Goal: Task Accomplishment & Management: Complete application form

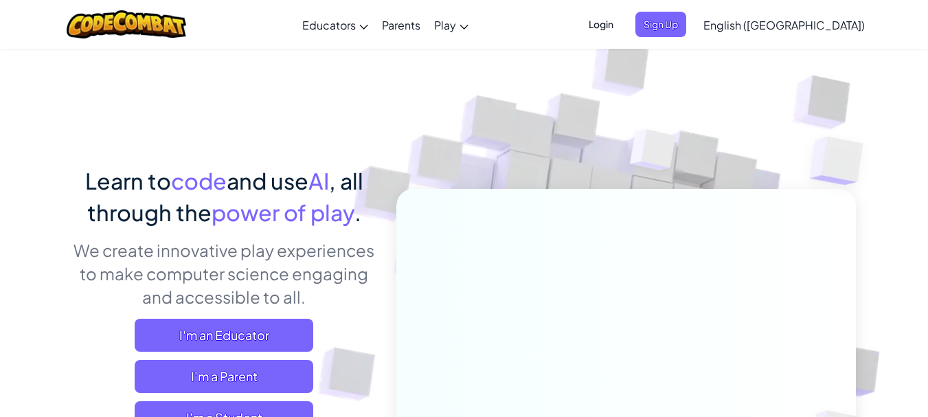
scroll to position [157, 0]
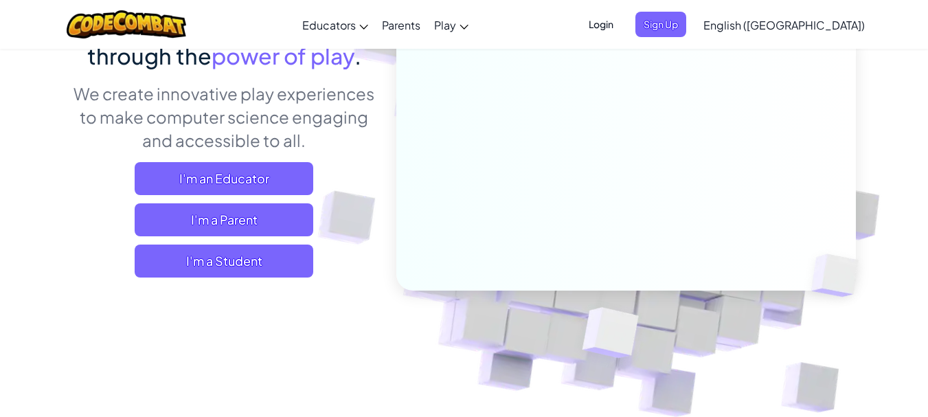
click at [621, 19] on span "Login" at bounding box center [600, 24] width 41 height 25
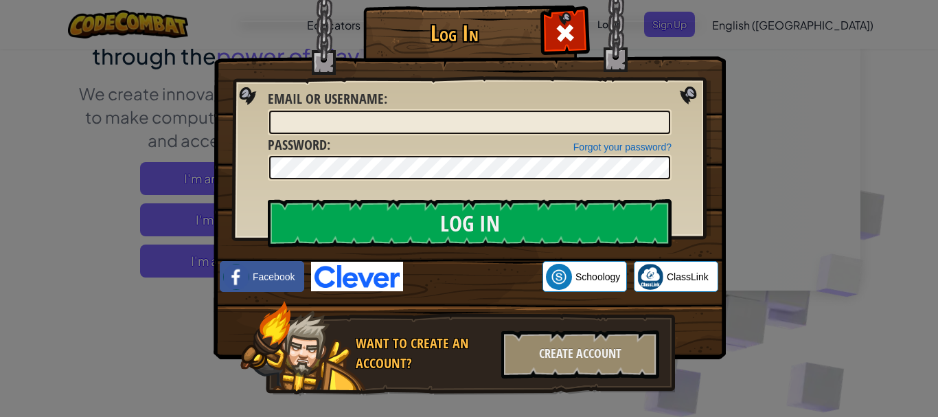
click at [360, 287] on img at bounding box center [357, 277] width 92 height 30
click at [555, 18] on div at bounding box center [564, 31] width 43 height 43
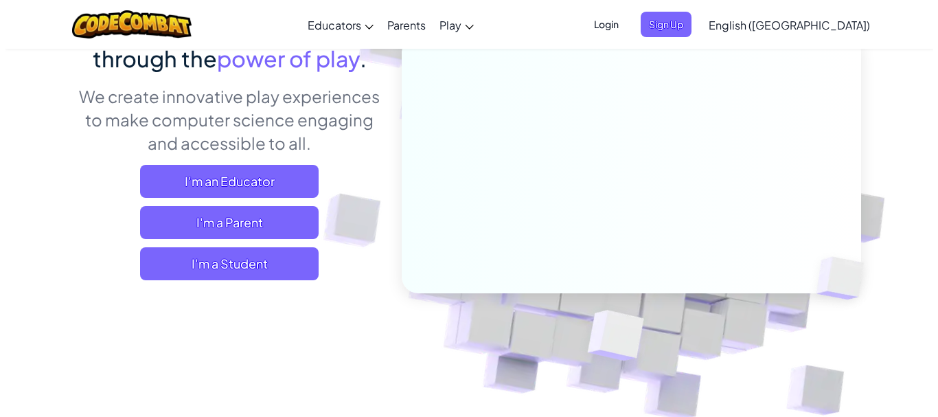
scroll to position [227, 0]
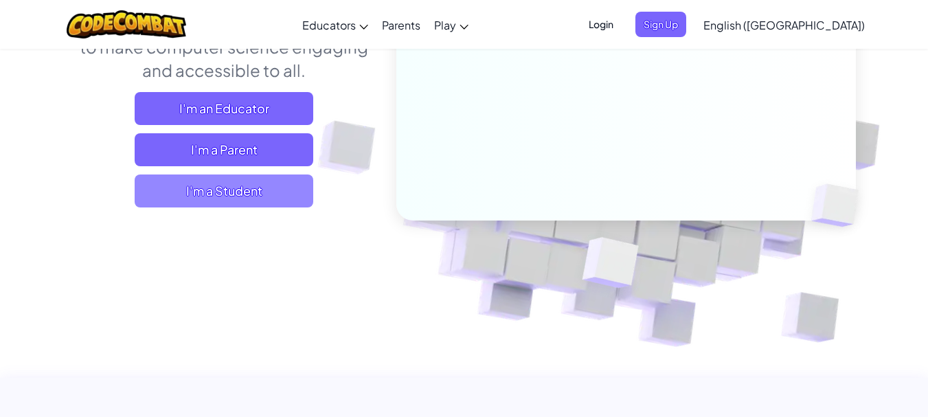
click at [257, 183] on span "I'm a Student" at bounding box center [224, 190] width 179 height 33
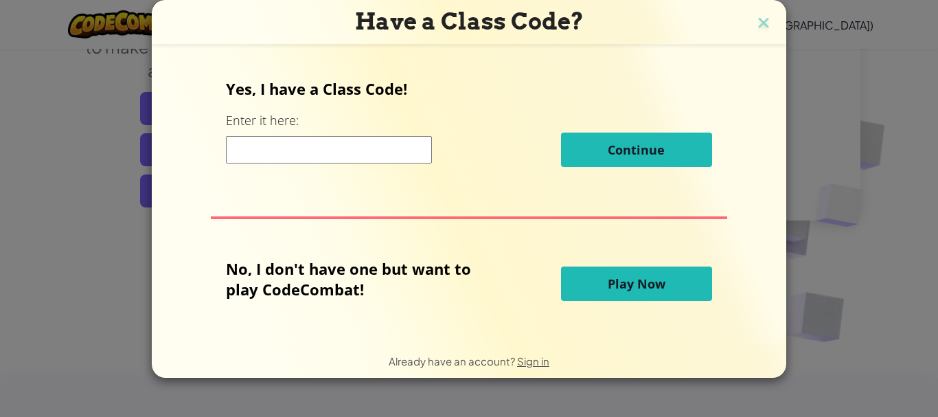
click at [289, 155] on input at bounding box center [329, 149] width 206 height 27
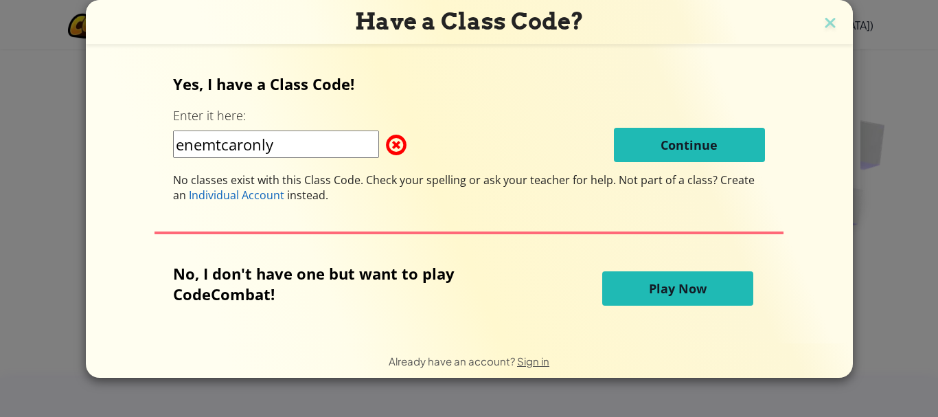
click at [222, 144] on input "enemtcaronly" at bounding box center [276, 143] width 206 height 27
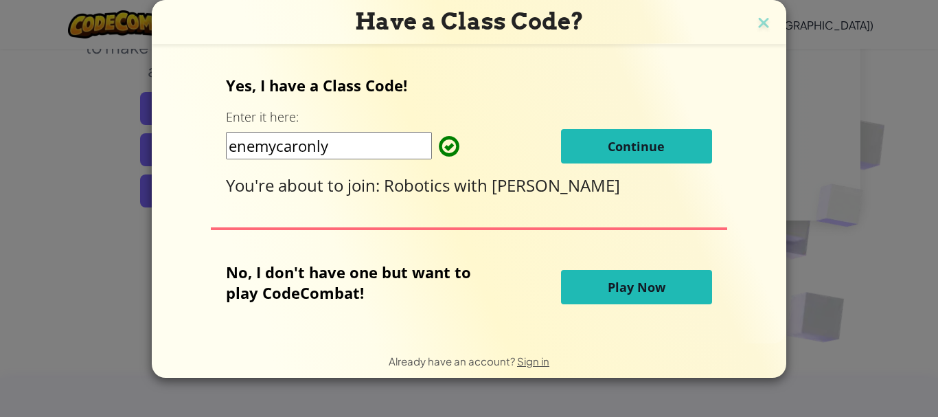
click at [347, 154] on input "enemycaronly" at bounding box center [329, 145] width 206 height 27
type input "enemycaronly"
click at [615, 150] on span "Continue" at bounding box center [636, 146] width 57 height 16
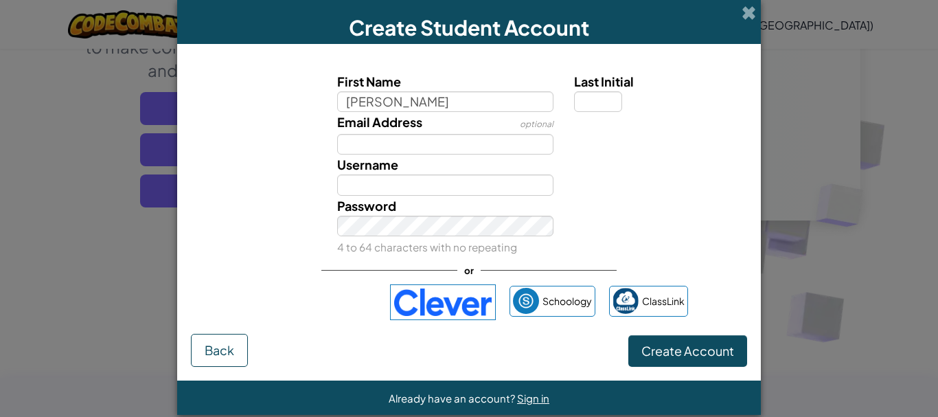
type input "[PERSON_NAME]"
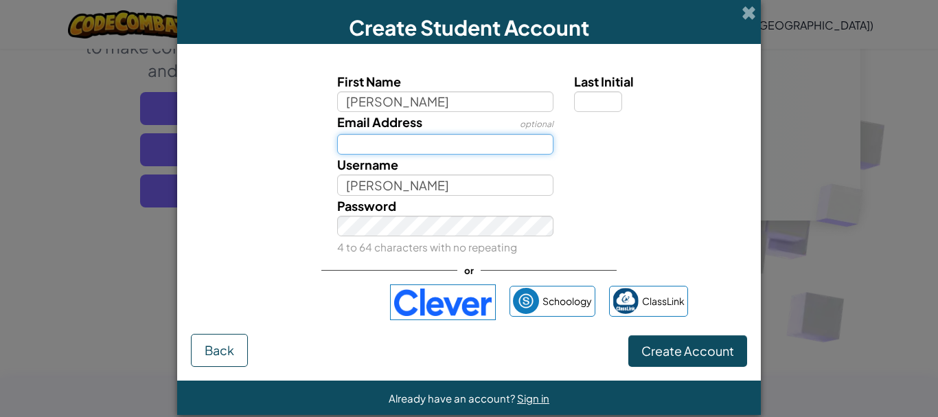
click at [467, 145] on input "Email Address" at bounding box center [445, 144] width 217 height 21
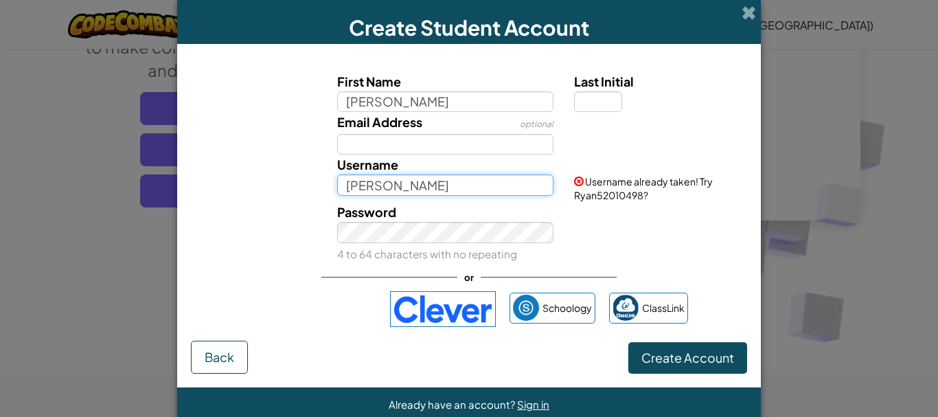
click at [438, 179] on input "[PERSON_NAME]" at bounding box center [445, 184] width 217 height 21
click at [414, 189] on input "Ryanb" at bounding box center [445, 184] width 217 height 21
type input "Ryanbygfyrd"
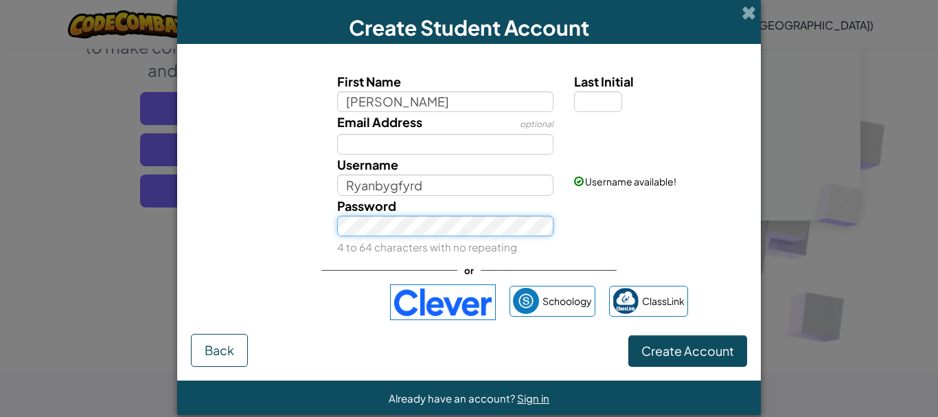
click at [628, 335] on button "Create Account" at bounding box center [687, 351] width 119 height 32
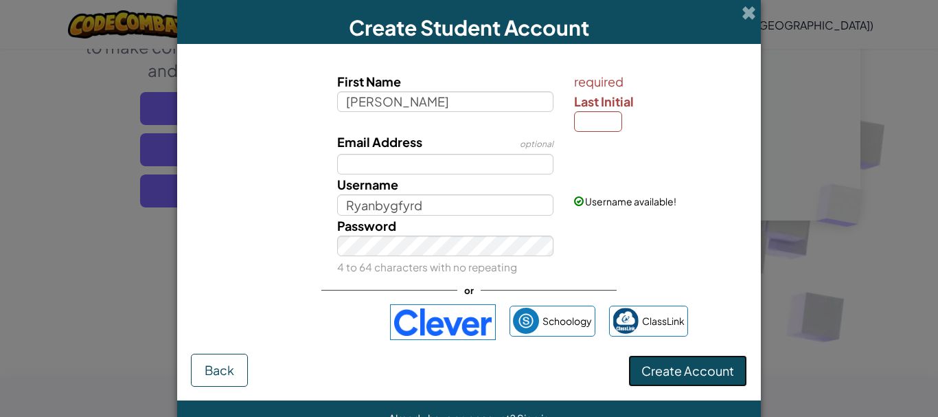
click at [667, 372] on span "Create Account" at bounding box center [687, 371] width 93 height 16
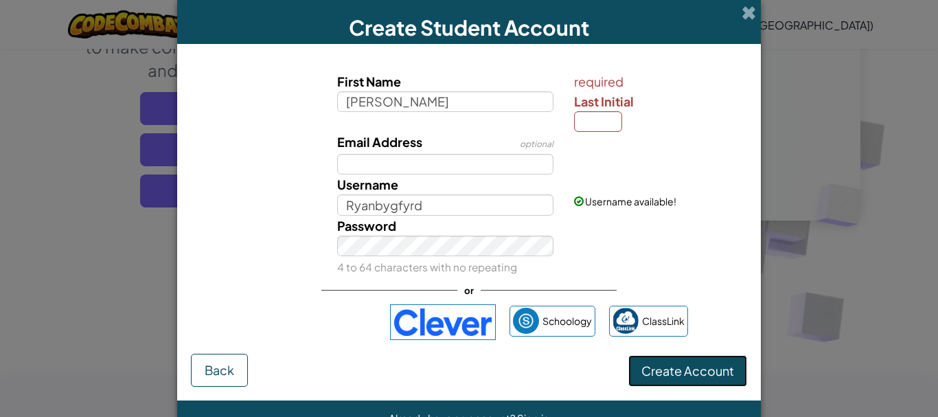
click at [667, 372] on span "Create Account" at bounding box center [687, 371] width 93 height 16
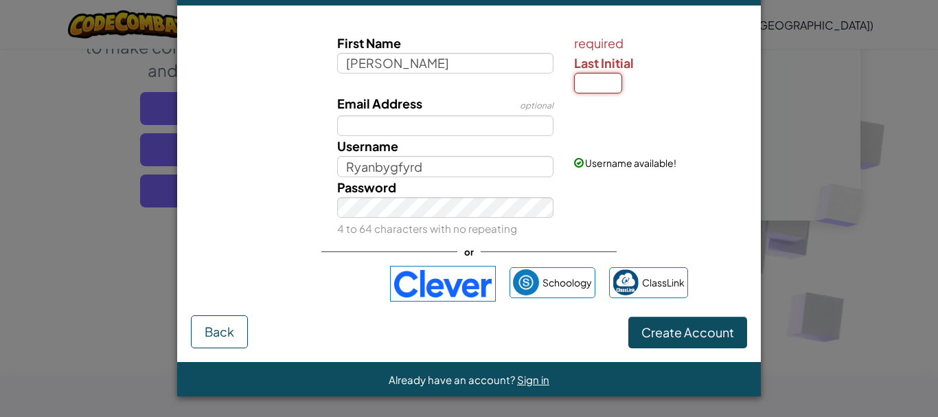
click at [593, 91] on input "Last Initial" at bounding box center [598, 83] width 48 height 21
type input "T"
click at [667, 330] on span "Create Account" at bounding box center [687, 332] width 93 height 16
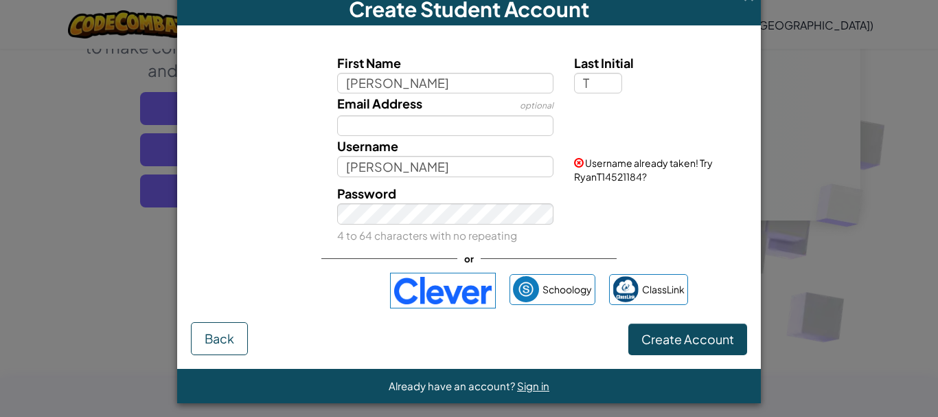
scroll to position [25, 0]
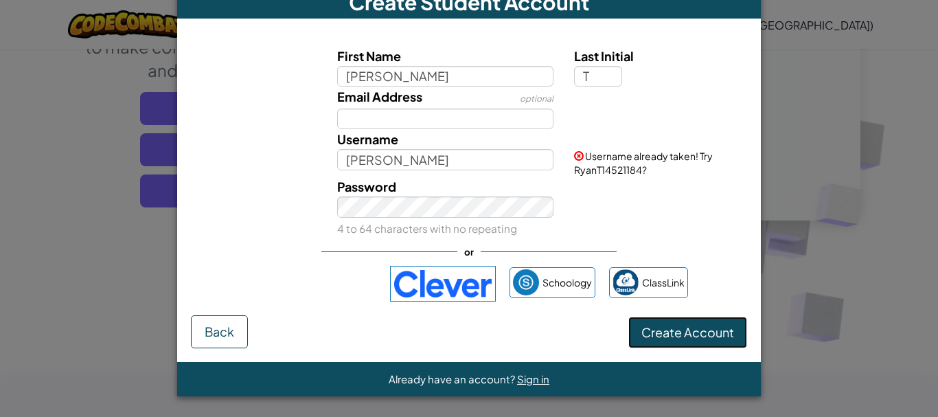
click at [667, 330] on button "Create Account" at bounding box center [687, 333] width 119 height 32
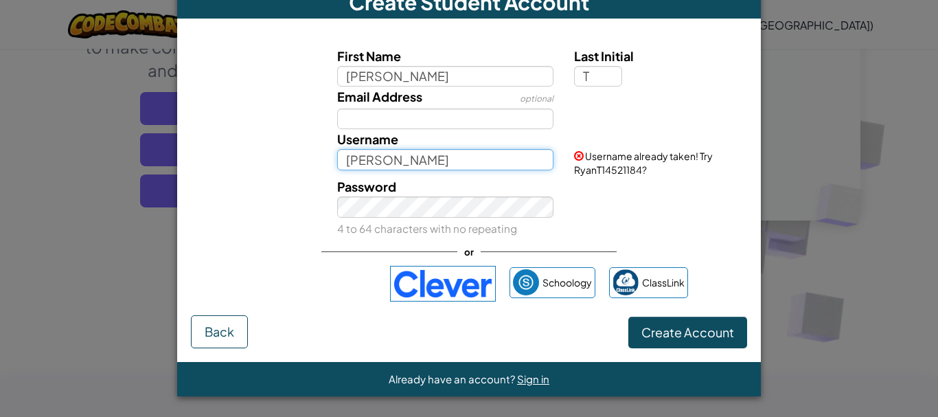
click at [459, 159] on input "[PERSON_NAME]" at bounding box center [445, 159] width 217 height 21
type input "RyanTnh"
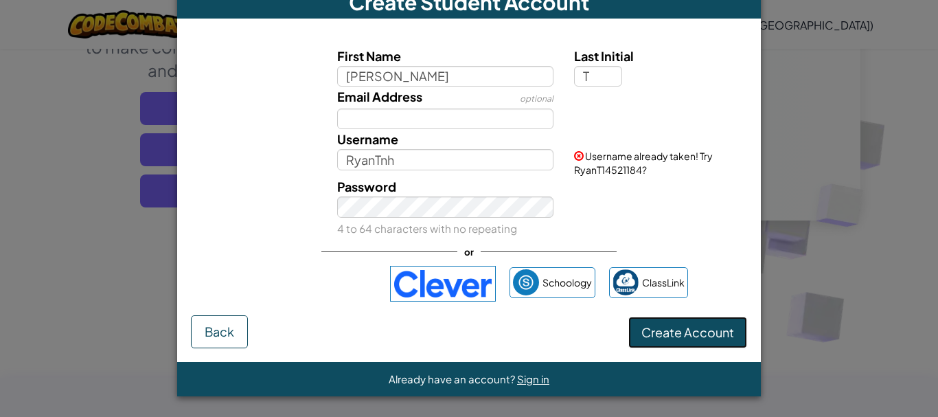
scroll to position [19, 0]
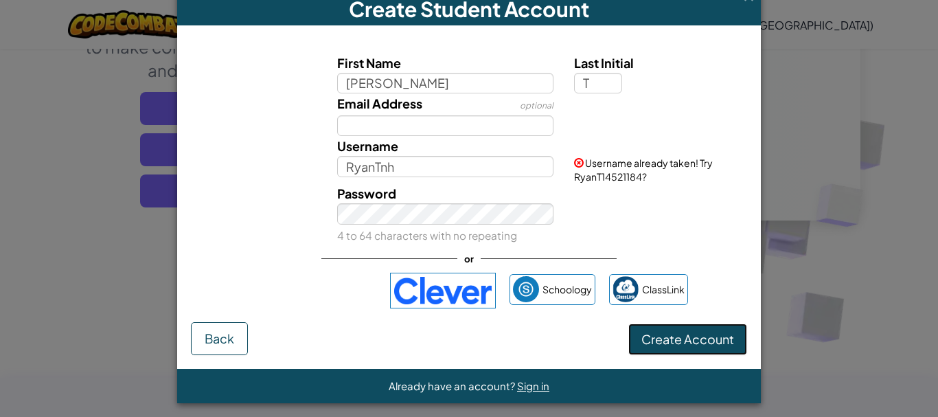
click at [689, 340] on button "Create Account" at bounding box center [687, 339] width 119 height 32
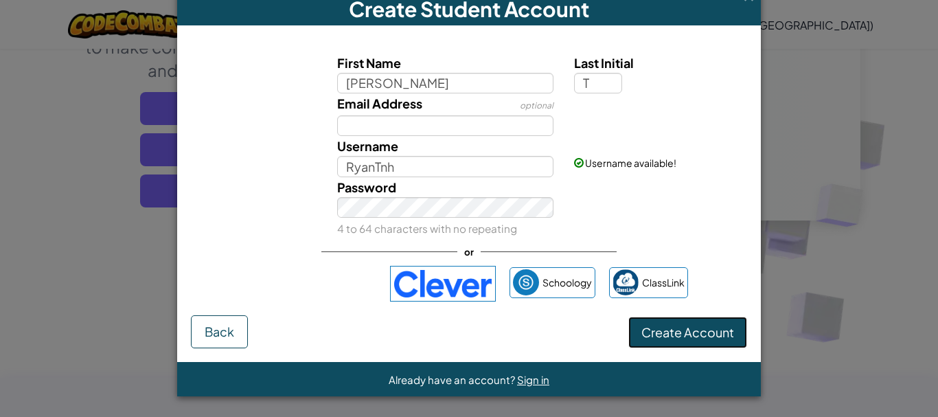
click at [689, 340] on button "Create Account" at bounding box center [687, 333] width 119 height 32
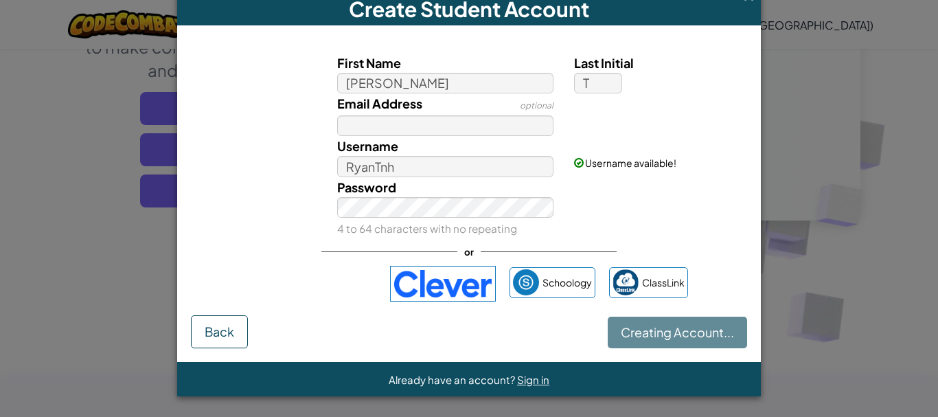
scroll to position [0, 0]
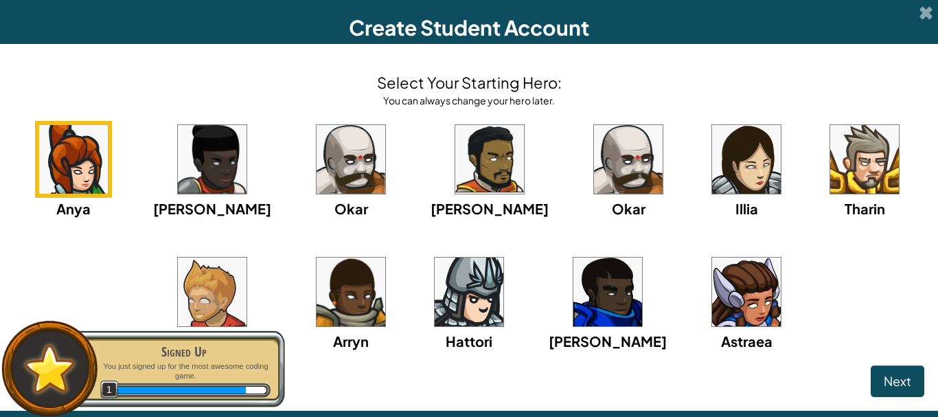
click at [374, 176] on img at bounding box center [351, 159] width 69 height 69
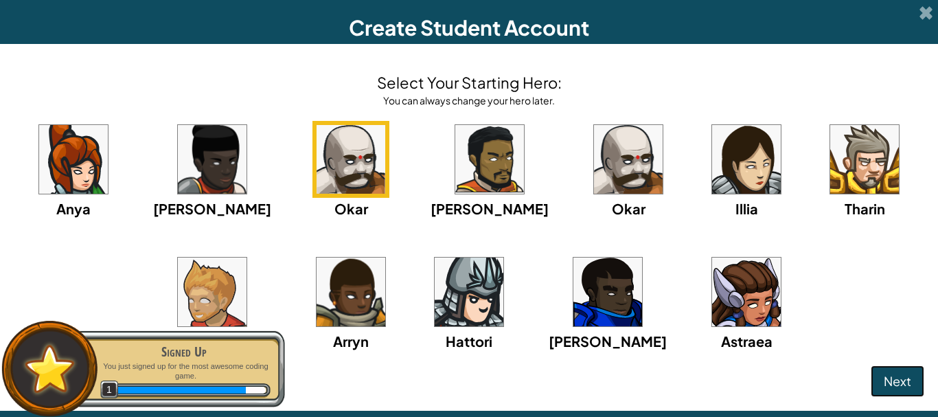
click at [889, 374] on span "Next" at bounding box center [897, 381] width 27 height 16
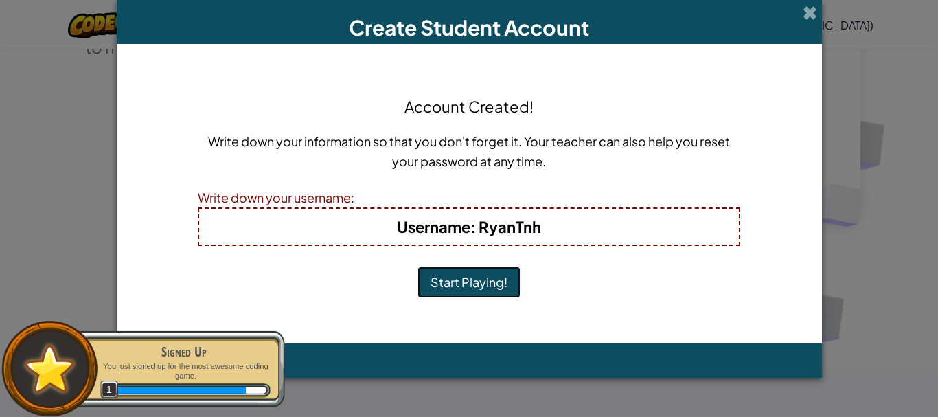
click at [486, 284] on button "Start Playing!" at bounding box center [468, 282] width 103 height 32
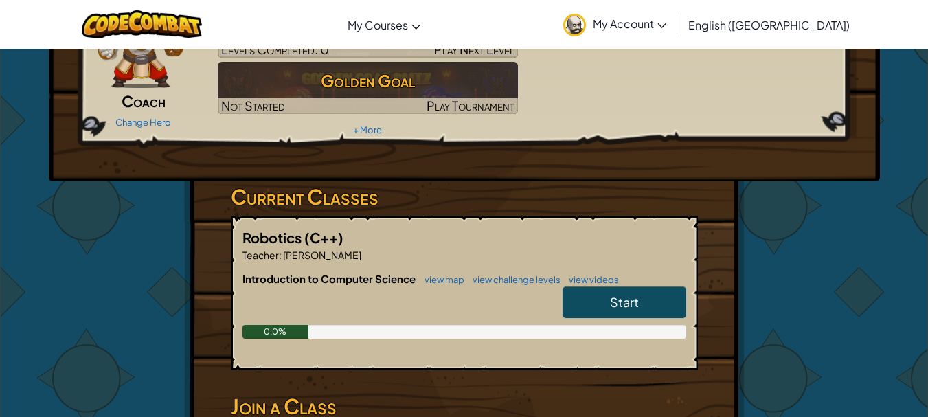
scroll to position [89, 0]
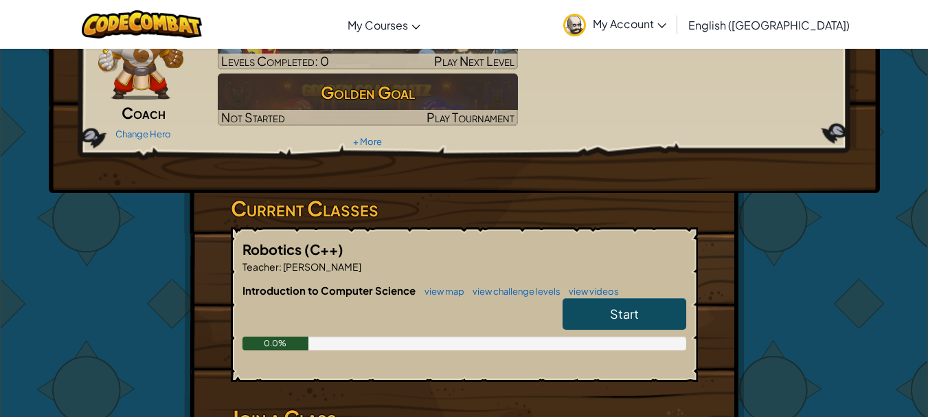
click at [586, 306] on link "Start" at bounding box center [624, 314] width 124 height 32
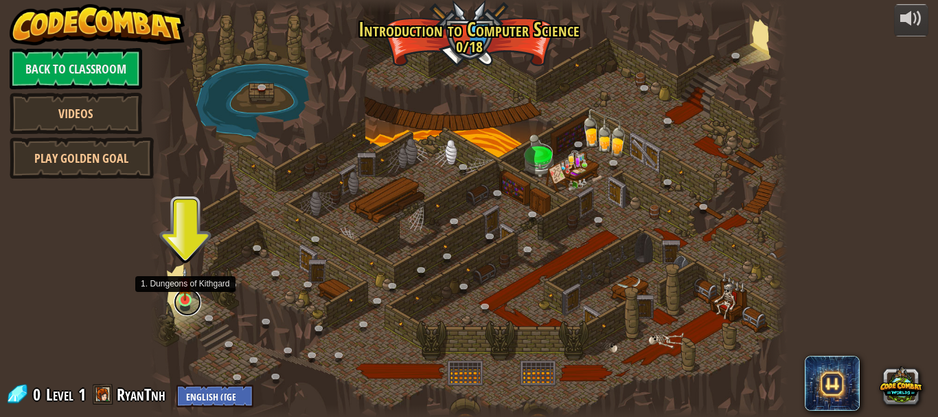
click at [186, 301] on link at bounding box center [187, 301] width 27 height 27
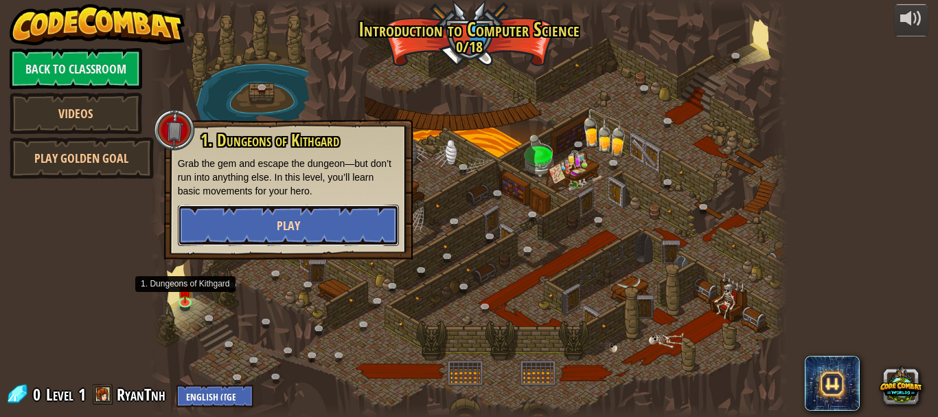
click at [264, 236] on button "Play" at bounding box center [288, 225] width 221 height 41
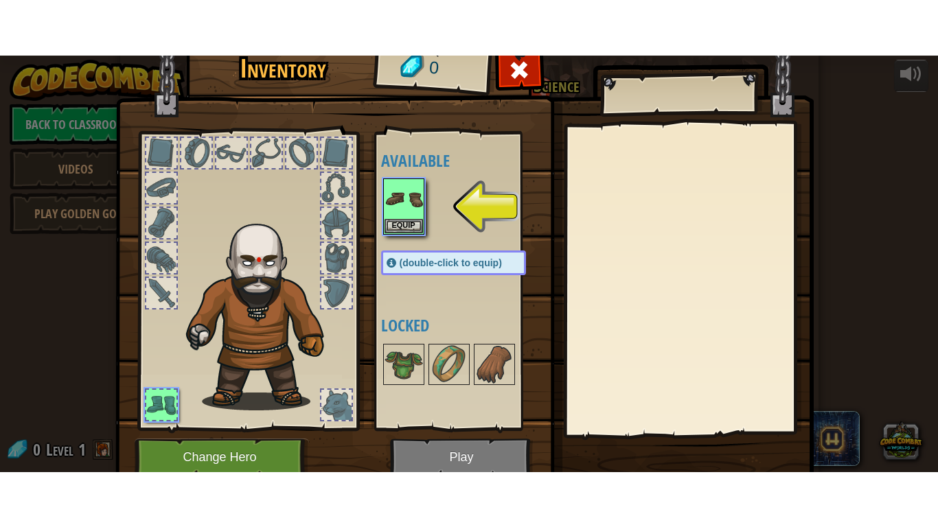
scroll to position [57, 0]
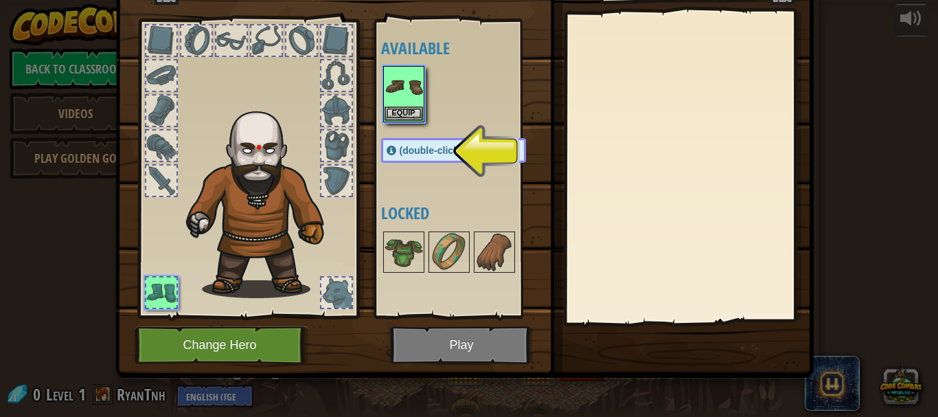
click at [423, 150] on span "(double-click to equip)" at bounding box center [451, 150] width 102 height 11
click at [409, 154] on span "(double-click to equip)" at bounding box center [451, 150] width 102 height 11
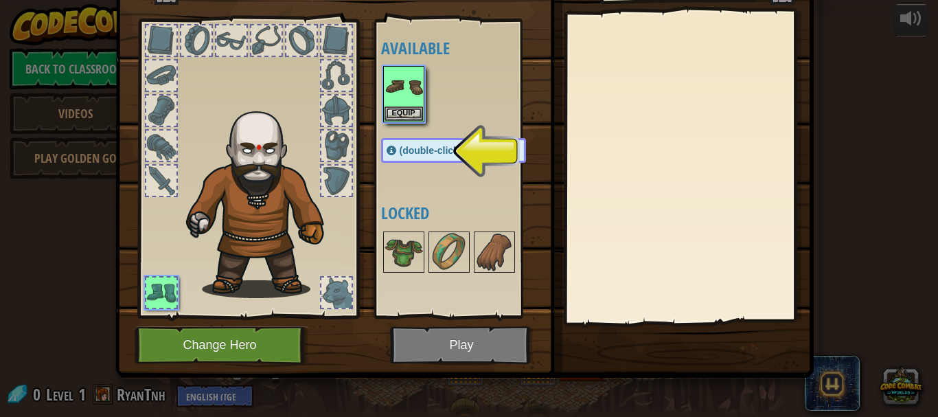
click at [411, 147] on span "(double-click to equip)" at bounding box center [451, 150] width 102 height 11
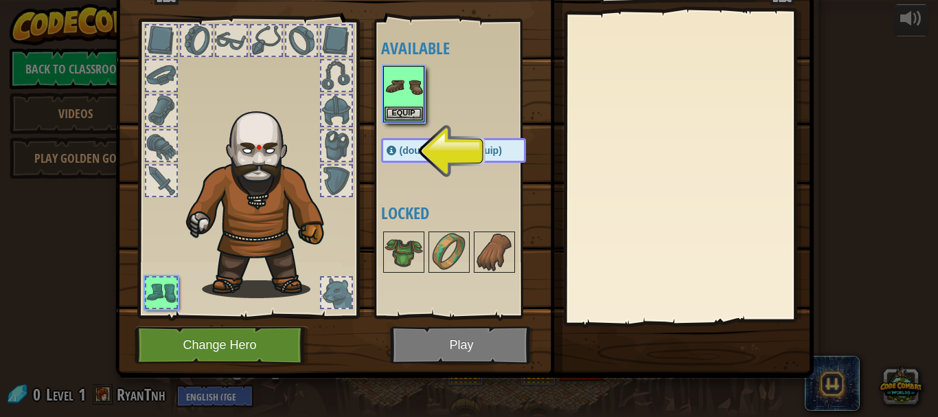
click at [411, 147] on span "(double-click to equip)" at bounding box center [451, 150] width 102 height 11
click at [399, 113] on button "Equip" at bounding box center [404, 113] width 38 height 14
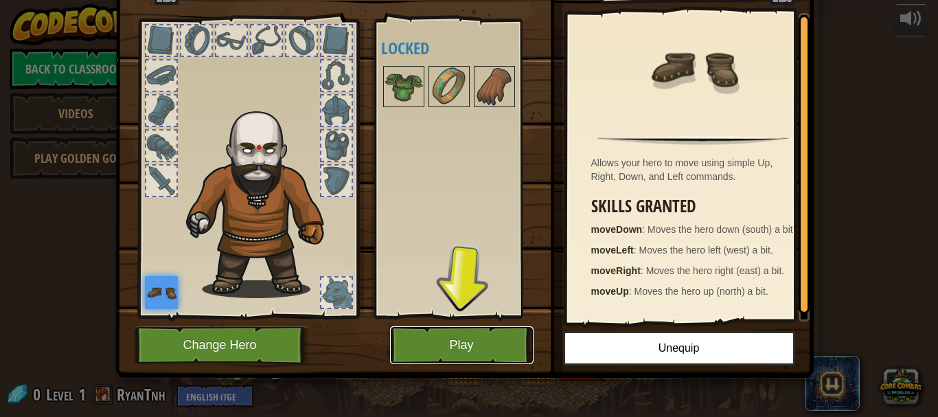
click at [428, 339] on button "Play" at bounding box center [462, 345] width 144 height 38
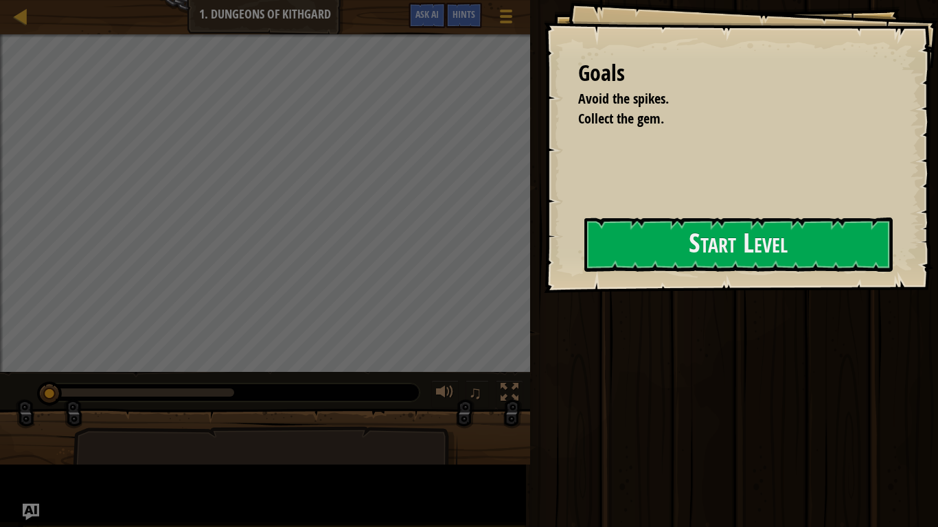
click at [584, 267] on div "Start Level" at bounding box center [738, 245] width 308 height 55
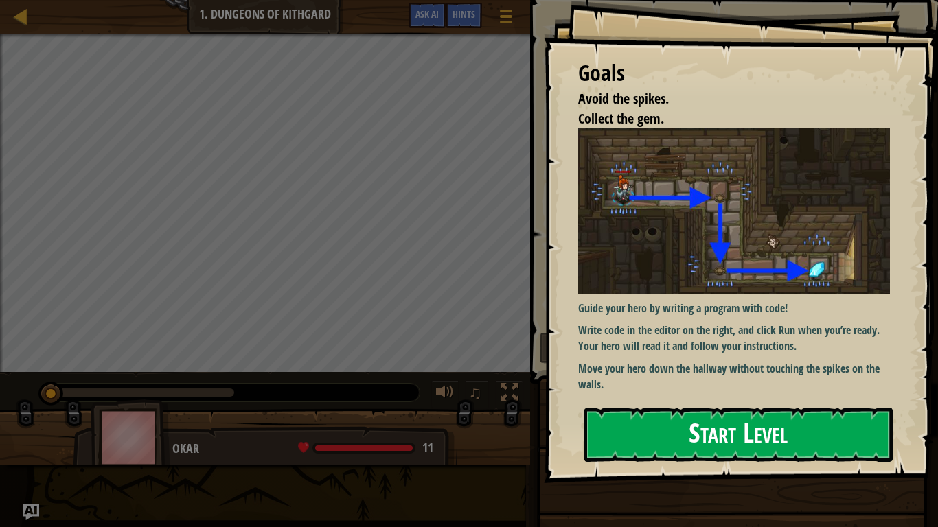
click at [668, 416] on button "Start Level" at bounding box center [738, 435] width 308 height 54
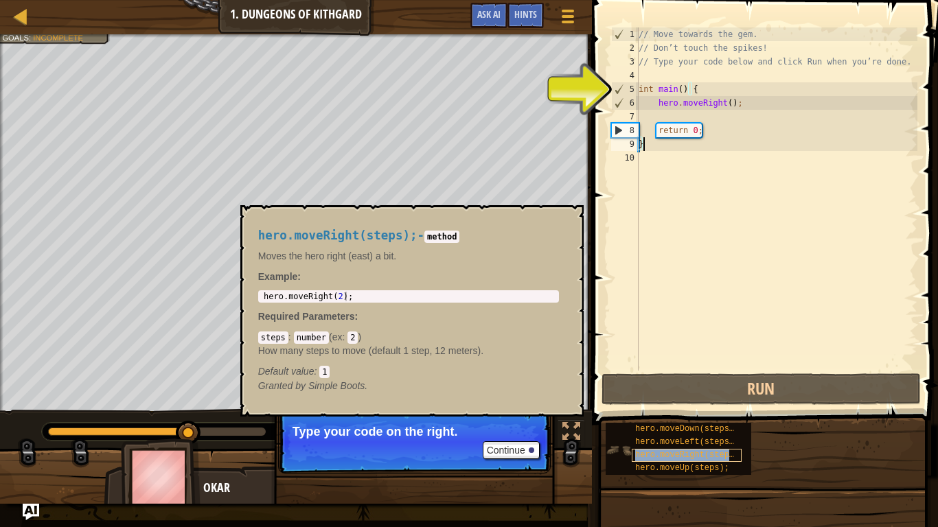
click at [649, 416] on span "hero.moveRight(steps);" at bounding box center [689, 455] width 108 height 10
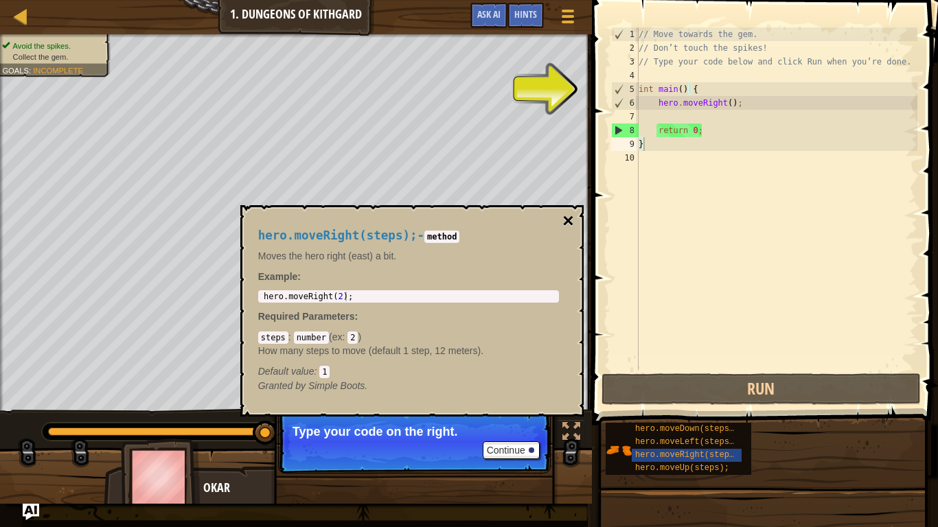
click at [571, 214] on button "×" at bounding box center [567, 220] width 11 height 19
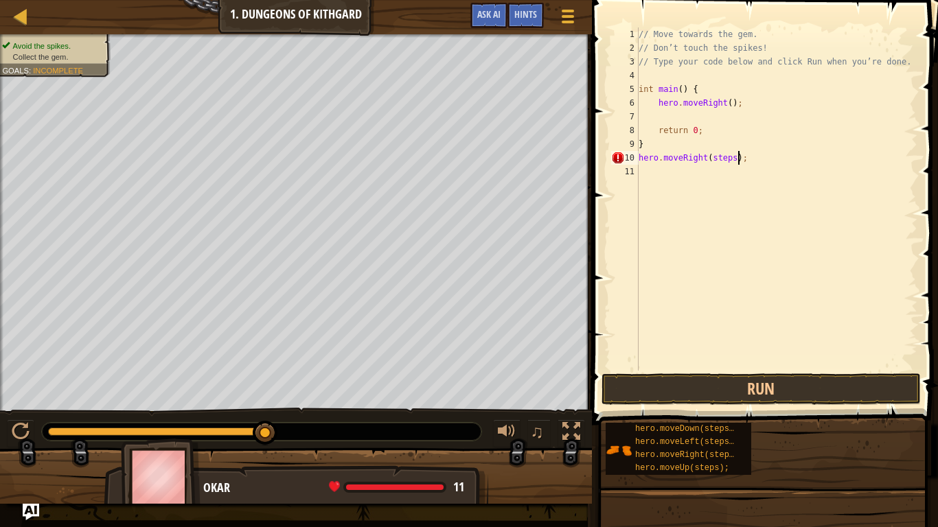
click at [739, 159] on div "// Move towards the gem. // Don’t touch the spikes! // Type your code below and…" at bounding box center [777, 212] width 282 height 371
type textarea "h"
type textarea "hero.moveDown(steps);"
click at [739, 122] on div "// Move towards the gem. // Don’t touch the spikes! // Type your code below and…" at bounding box center [777, 198] width 282 height 343
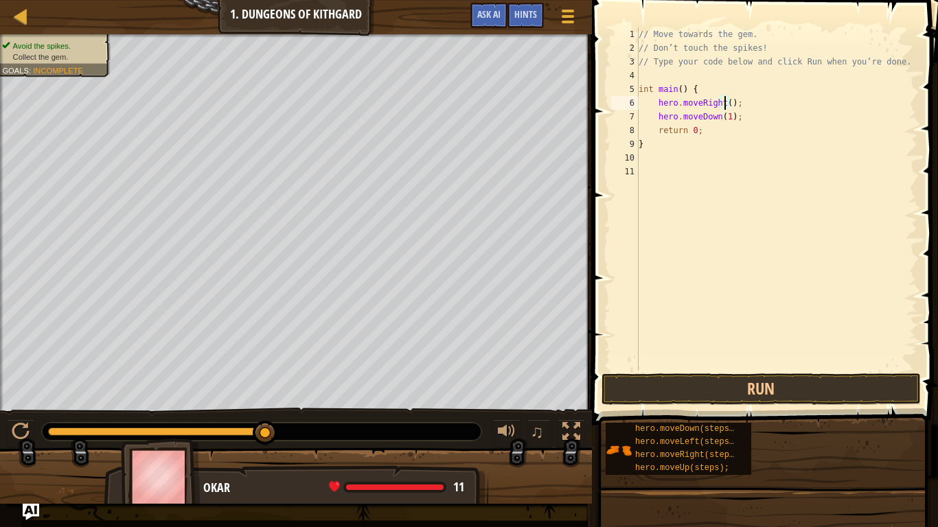
click at [723, 103] on div "// Move towards the gem. // Don’t touch the spikes! // Type your code below and…" at bounding box center [777, 212] width 282 height 371
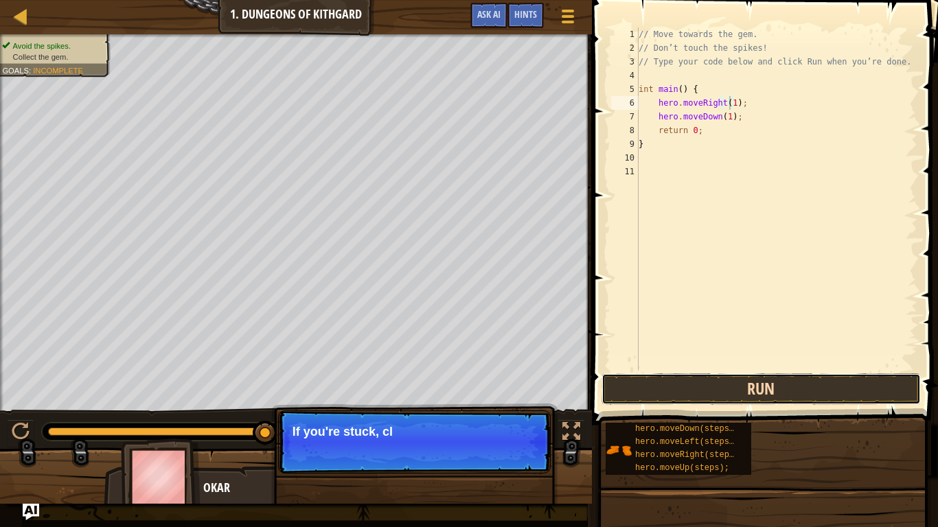
click at [695, 391] on button "Run" at bounding box center [762, 390] width 320 height 32
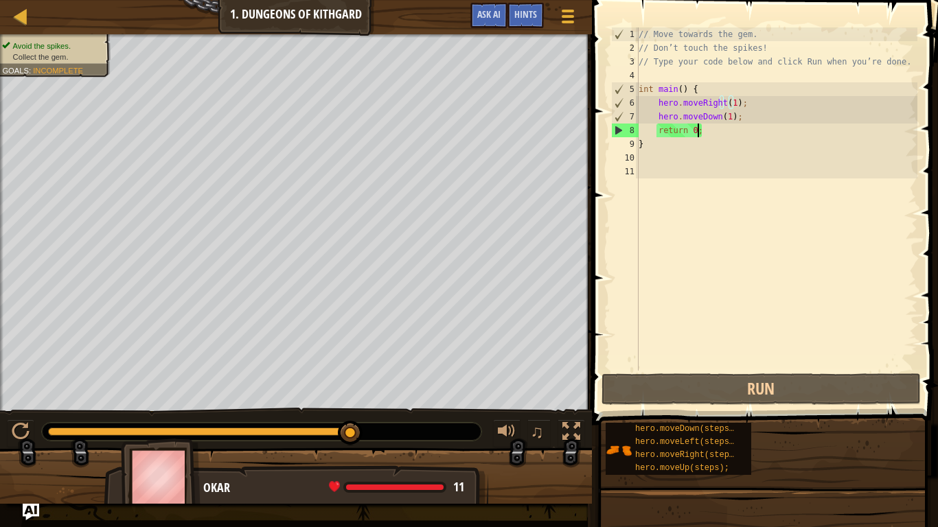
click at [716, 135] on div "// Move towards the gem. // Don’t touch the spikes! // Type your code below and…" at bounding box center [777, 212] width 282 height 371
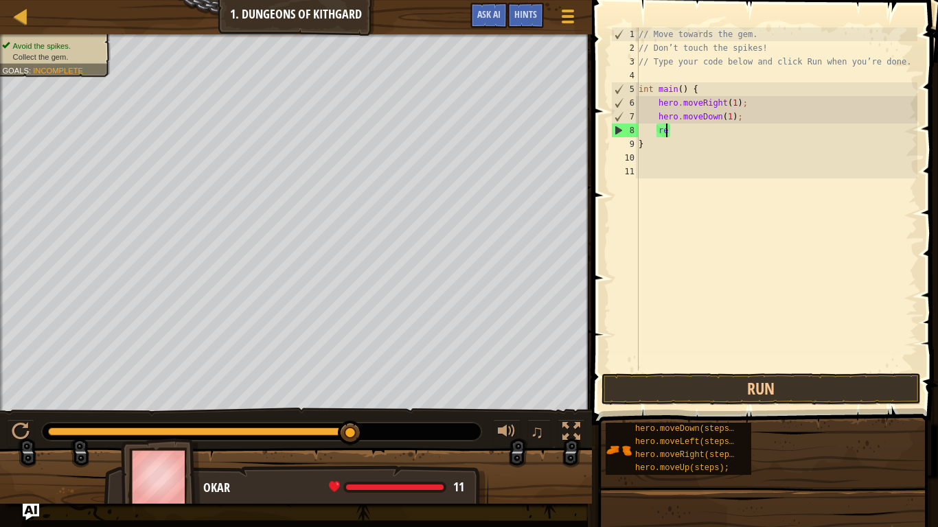
type textarea "r"
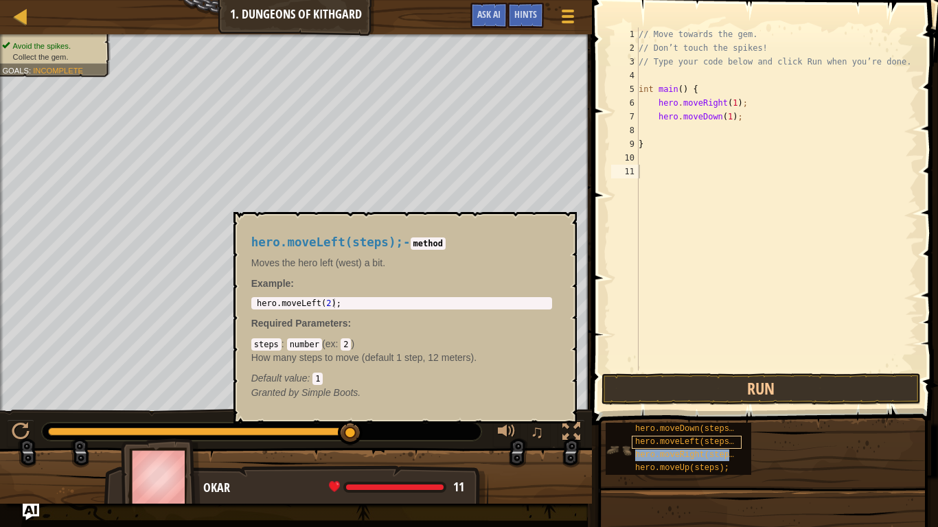
type textarea "hero.moveRight(steps);"
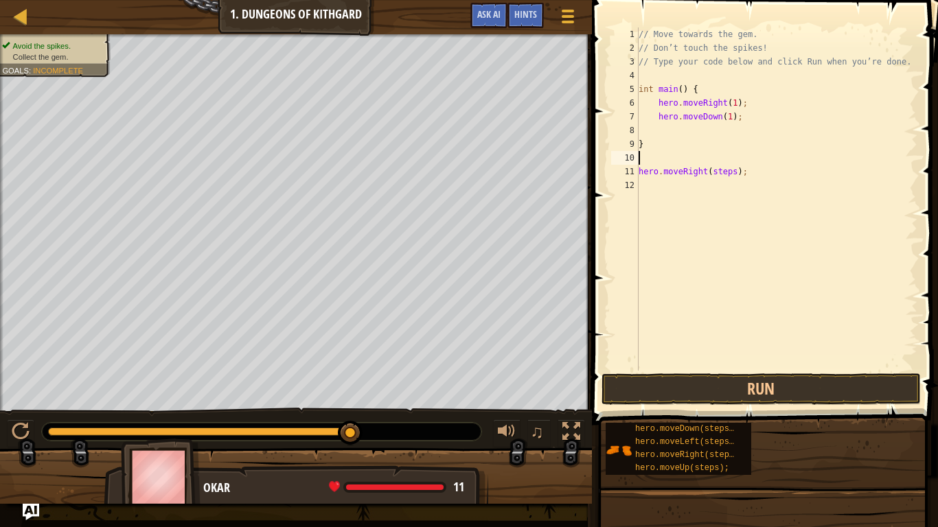
click at [706, 155] on div "// Move towards the gem. // Don’t touch the spikes! // Type your code below and…" at bounding box center [777, 212] width 282 height 371
click at [746, 172] on div "// Move towards the gem. // Don’t touch the spikes! // Type your code below and…" at bounding box center [777, 212] width 282 height 371
type textarea "h"
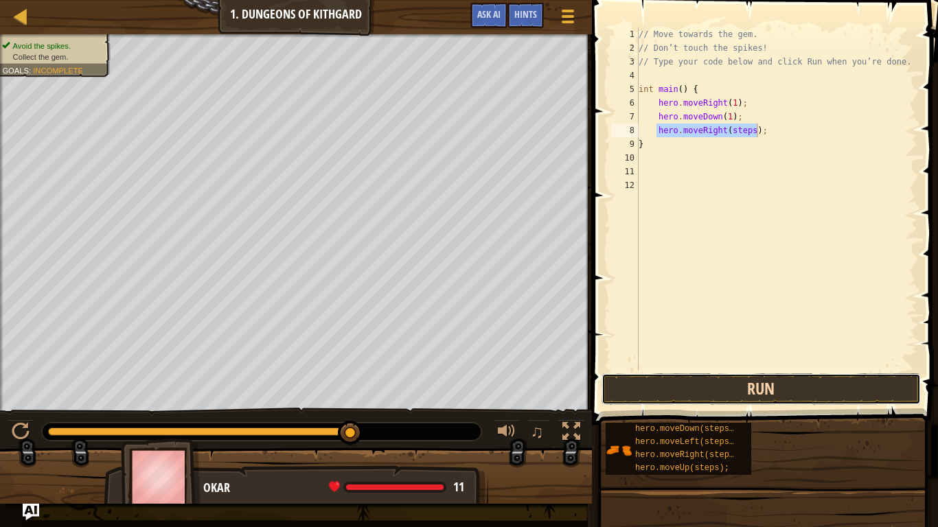
click at [692, 380] on button "Run" at bounding box center [762, 390] width 320 height 32
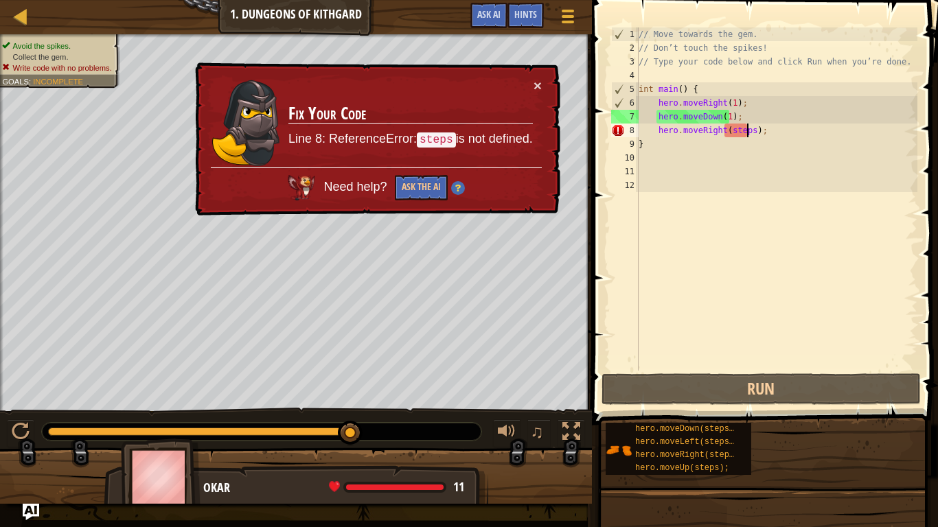
click at [747, 133] on div "// Move towards the gem. // Don’t touch the spikes! // Type your code below and…" at bounding box center [777, 212] width 282 height 371
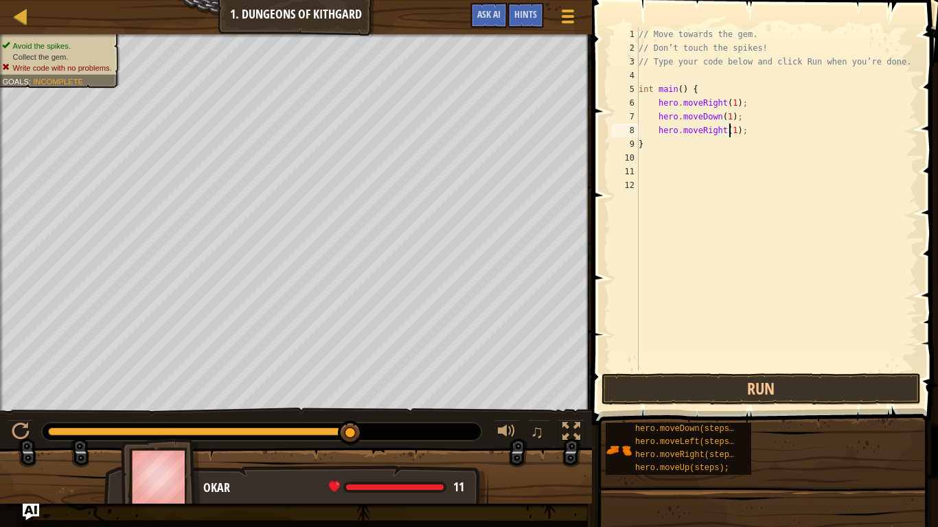
scroll to position [6, 8]
type textarea "hero.moveRight(1);"
click at [698, 396] on button "Run" at bounding box center [762, 390] width 320 height 32
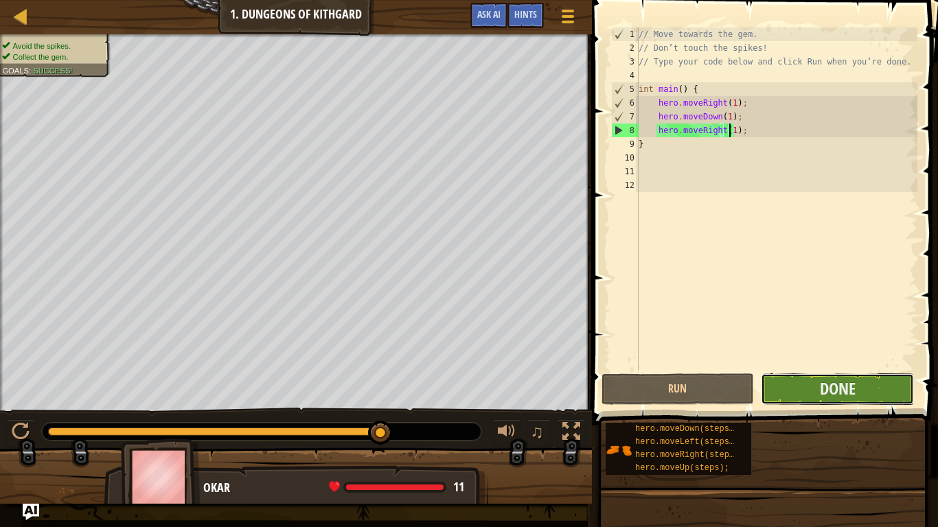
click at [797, 394] on button "Done" at bounding box center [837, 390] width 153 height 32
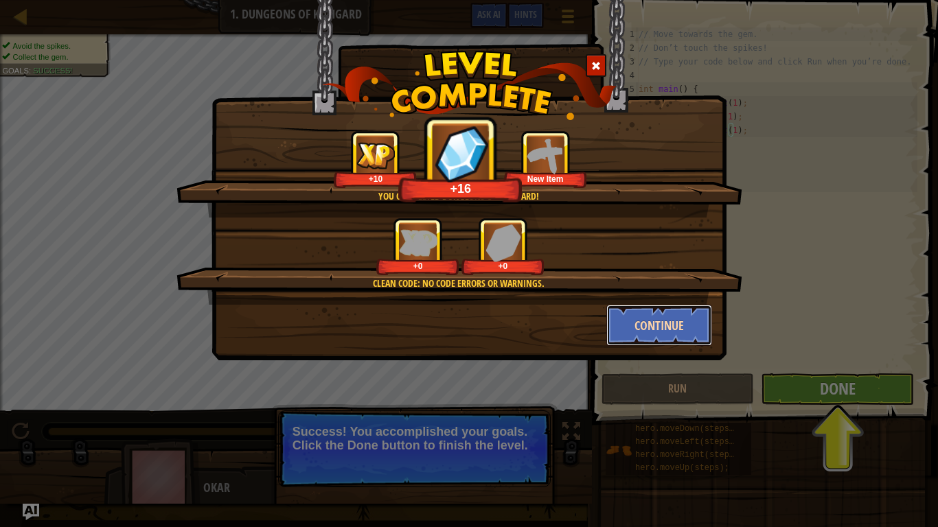
click at [671, 315] on button "Continue" at bounding box center [659, 325] width 106 height 41
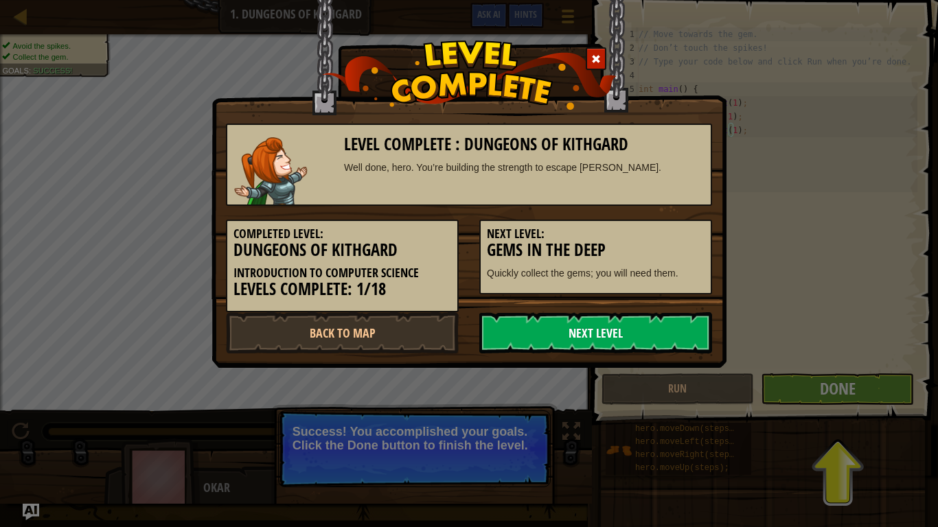
click at [667, 335] on link "Next Level" at bounding box center [595, 332] width 233 height 41
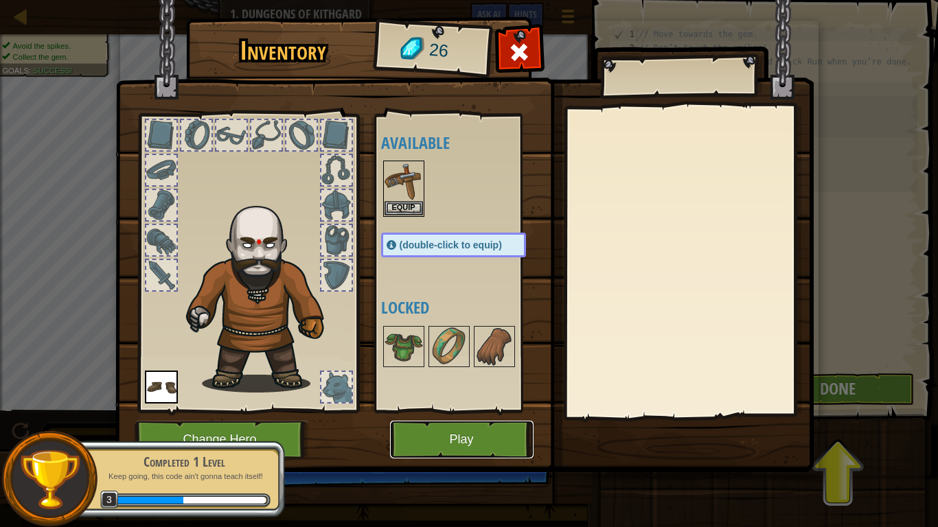
click at [490, 416] on button "Play" at bounding box center [462, 440] width 144 height 38
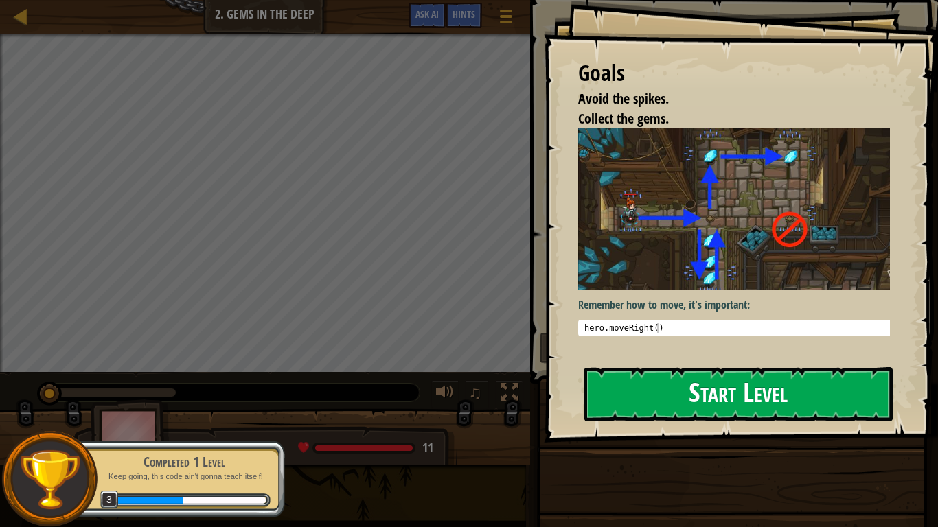
click at [617, 386] on button "Start Level" at bounding box center [738, 394] width 308 height 54
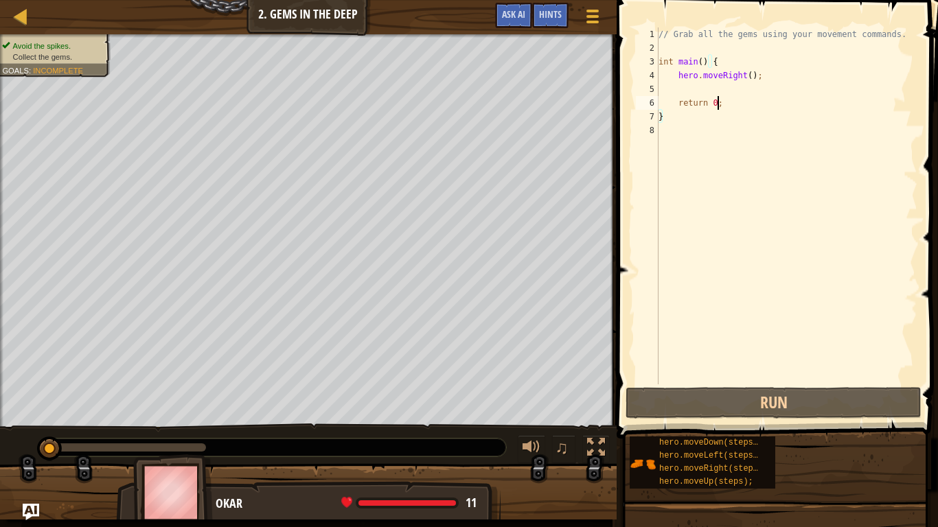
click at [731, 102] on div "// Grab all the gems using your movement commands. int main ( ) { hero . moveRi…" at bounding box center [787, 219] width 262 height 385
click at [744, 78] on div "// Grab all the gems using your movement commands. int main ( ) { hero . moveRi…" at bounding box center [787, 219] width 262 height 385
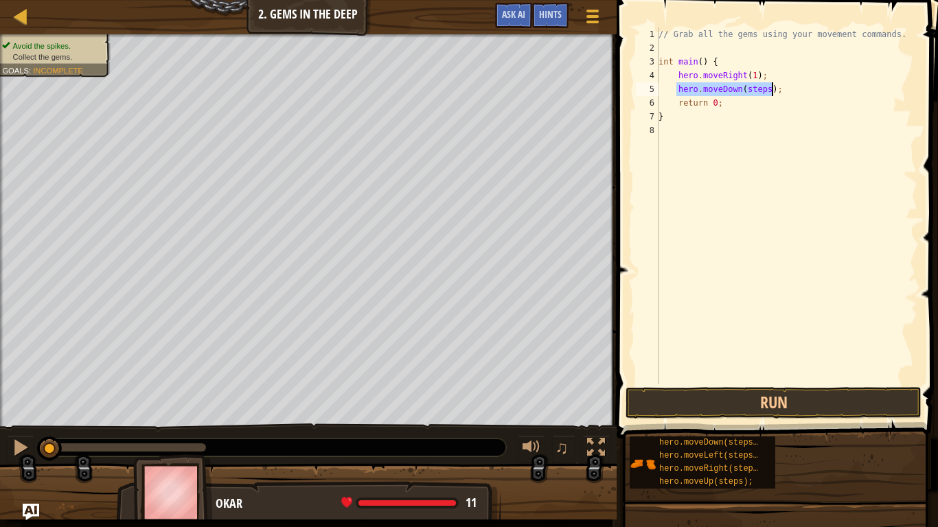
click at [759, 93] on div "// Grab all the gems using your movement commands. int main ( ) { hero . moveRi…" at bounding box center [787, 205] width 262 height 357
click at [764, 95] on div "// Grab all the gems using your movement commands. int main ( ) { hero . moveRi…" at bounding box center [787, 219] width 262 height 385
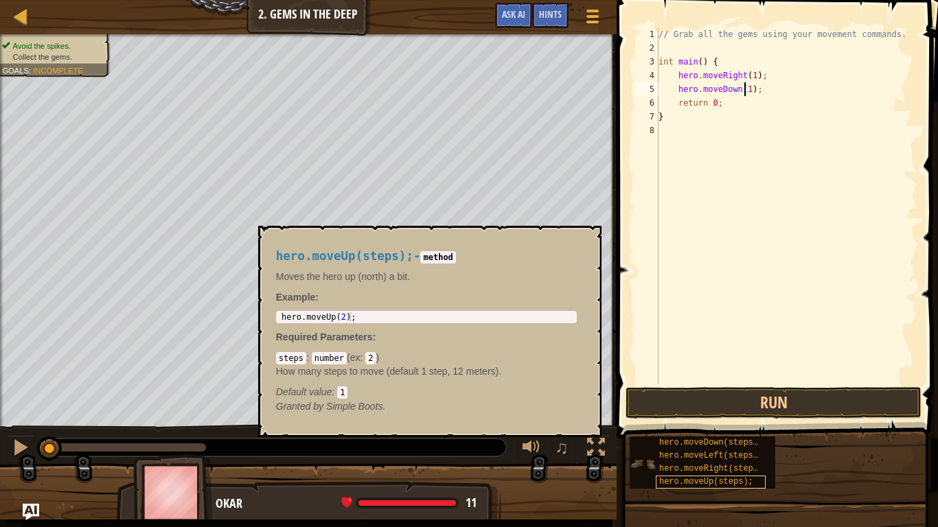
type textarea "hero.moveDown(1);"
drag, startPoint x: 729, startPoint y: 481, endPoint x: 756, endPoint y: 90, distance: 392.3
click at [756, 90] on div "// Grab all the gems using your movement commands. int main ( ) { hero . moveRi…" at bounding box center [787, 219] width 262 height 385
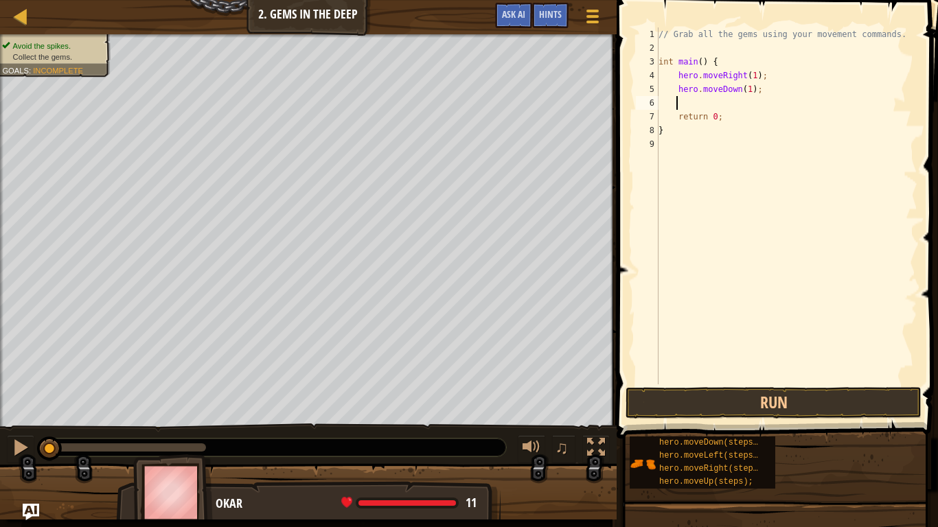
scroll to position [6, 1]
click at [746, 102] on div "// Grab all the gems using your movement commands. int main ( ) { hero . moveRi…" at bounding box center [787, 205] width 262 height 357
type textarea "hero.moveUp(2);"
click at [759, 105] on div "// Grab all the gems using your movement commands. int main ( ) { hero . moveRi…" at bounding box center [787, 219] width 262 height 385
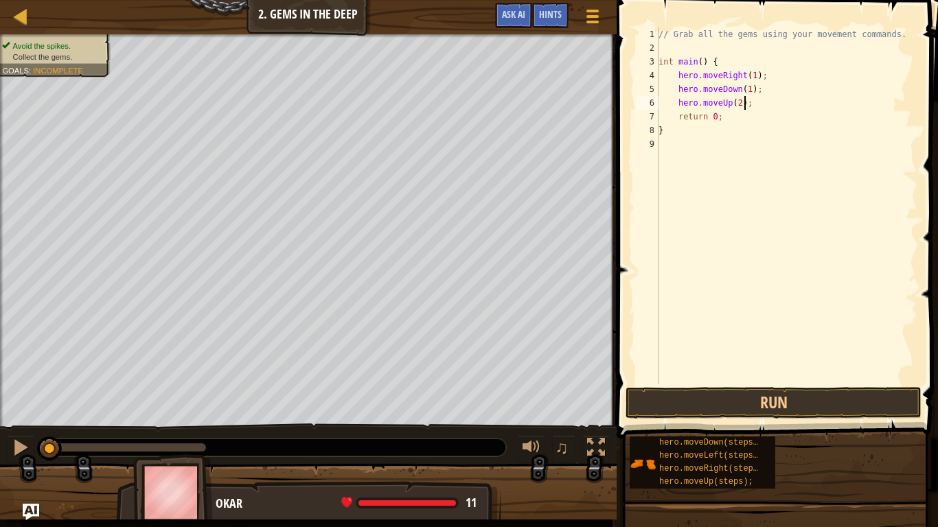
scroll to position [6, 1]
click at [768, 114] on div "// Grab all the gems using your movement commands. int main ( ) { hero . moveRi…" at bounding box center [788, 205] width 257 height 357
type textarea "hero.moveRight(1);"
click at [782, 115] on div "// Grab all the gems using your movement commands. int main ( ) { hero . moveRi…" at bounding box center [788, 219] width 257 height 385
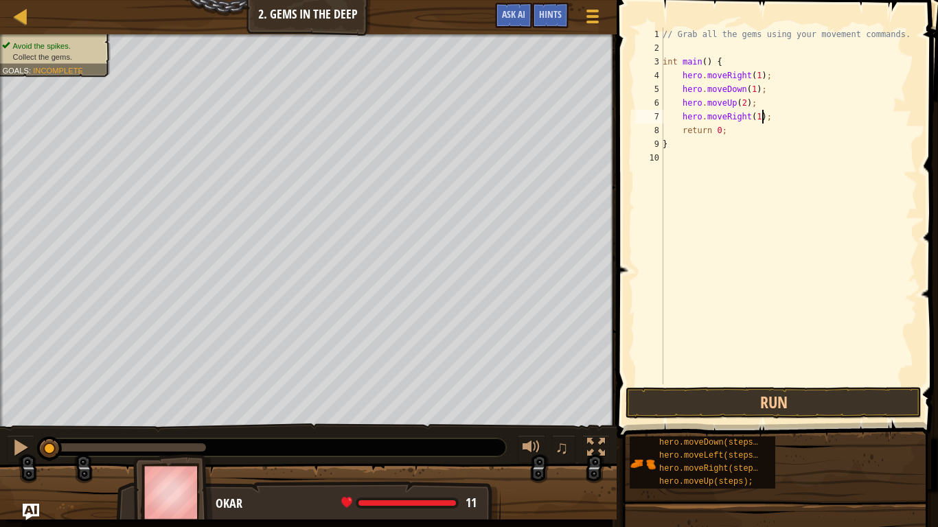
scroll to position [6, 1]
click at [766, 126] on div "// Grab all the gems using your movement commands. int main ( ) { hero . moveRi…" at bounding box center [788, 205] width 257 height 357
type textarea "hero.moveDown(1);"
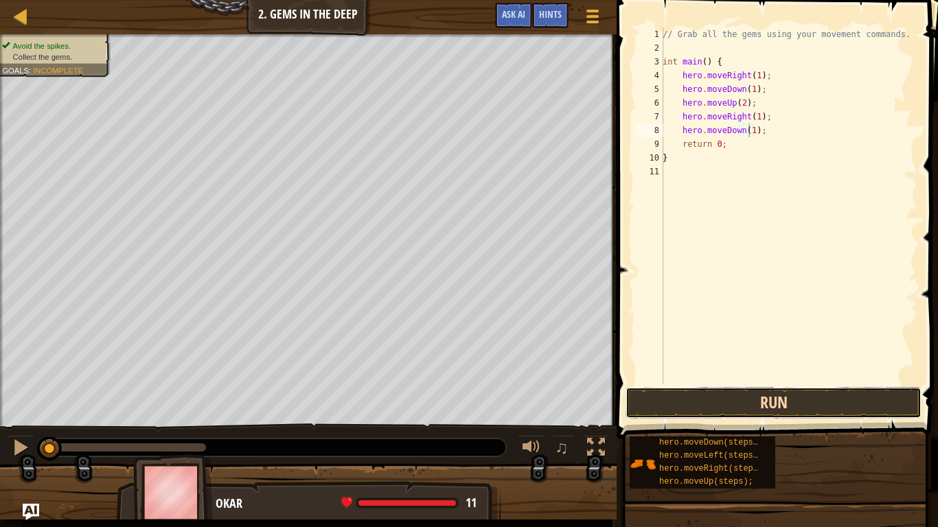
click at [705, 402] on button "Run" at bounding box center [774, 403] width 296 height 32
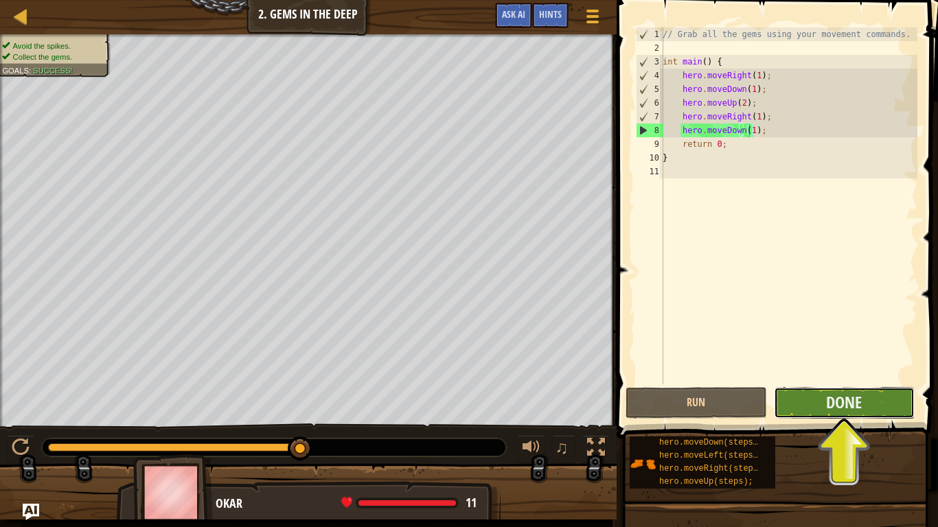
click at [816, 406] on button "Done" at bounding box center [844, 403] width 141 height 32
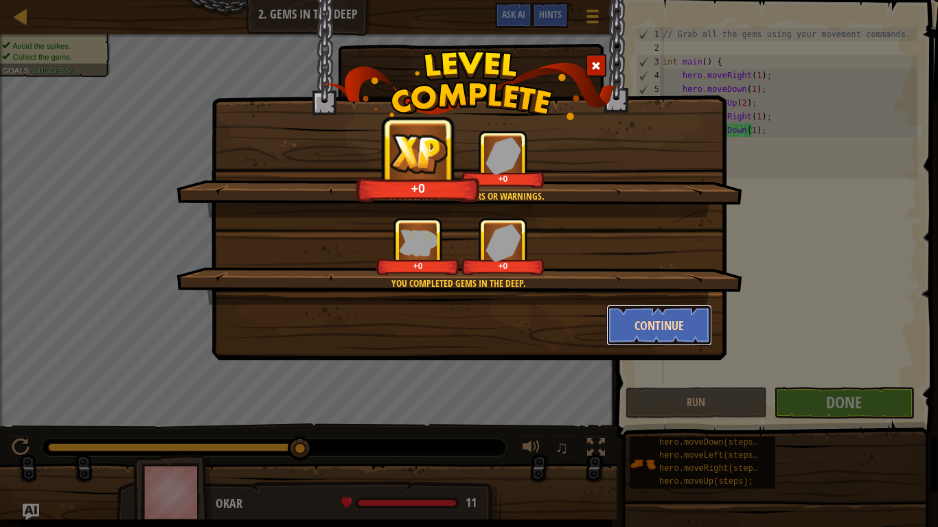
click at [663, 327] on button "Continue" at bounding box center [659, 325] width 106 height 41
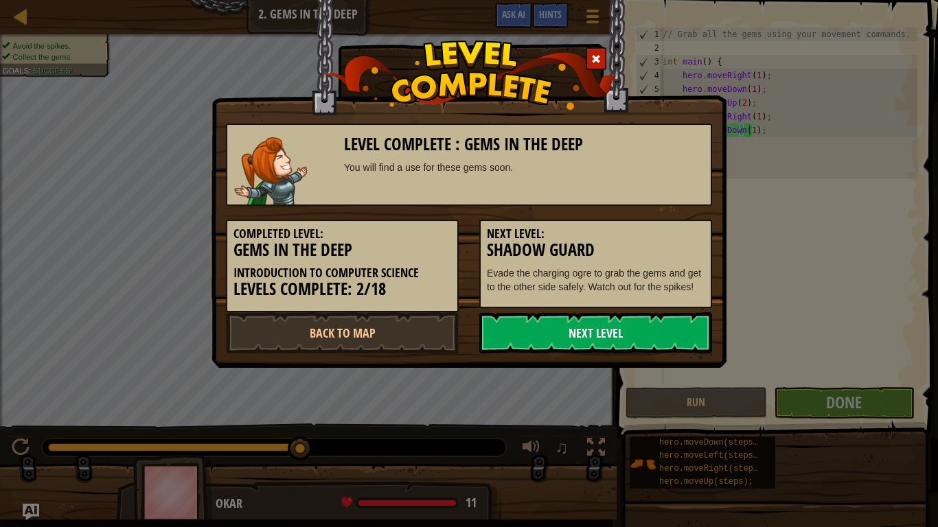
click at [662, 327] on link "Next Level" at bounding box center [595, 332] width 233 height 41
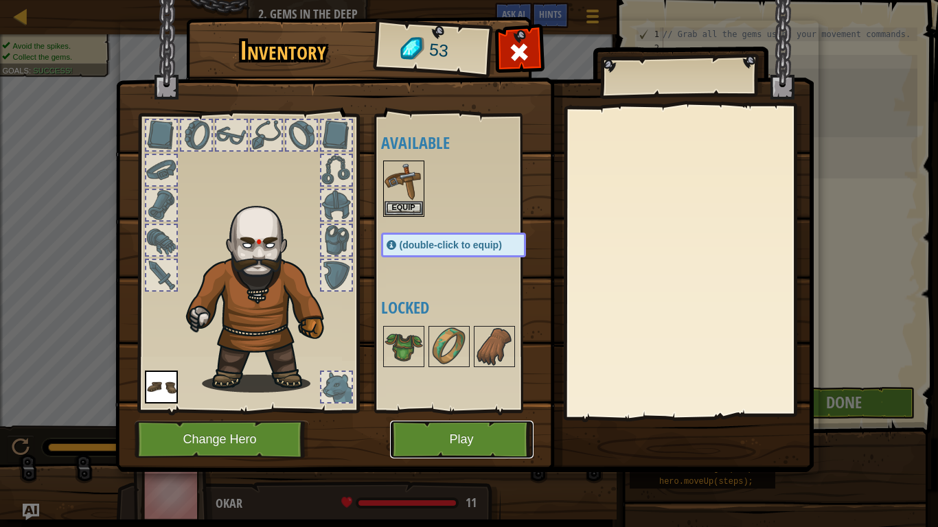
click at [481, 416] on button "Play" at bounding box center [462, 440] width 144 height 38
